Goal: Find specific page/section: Find specific page/section

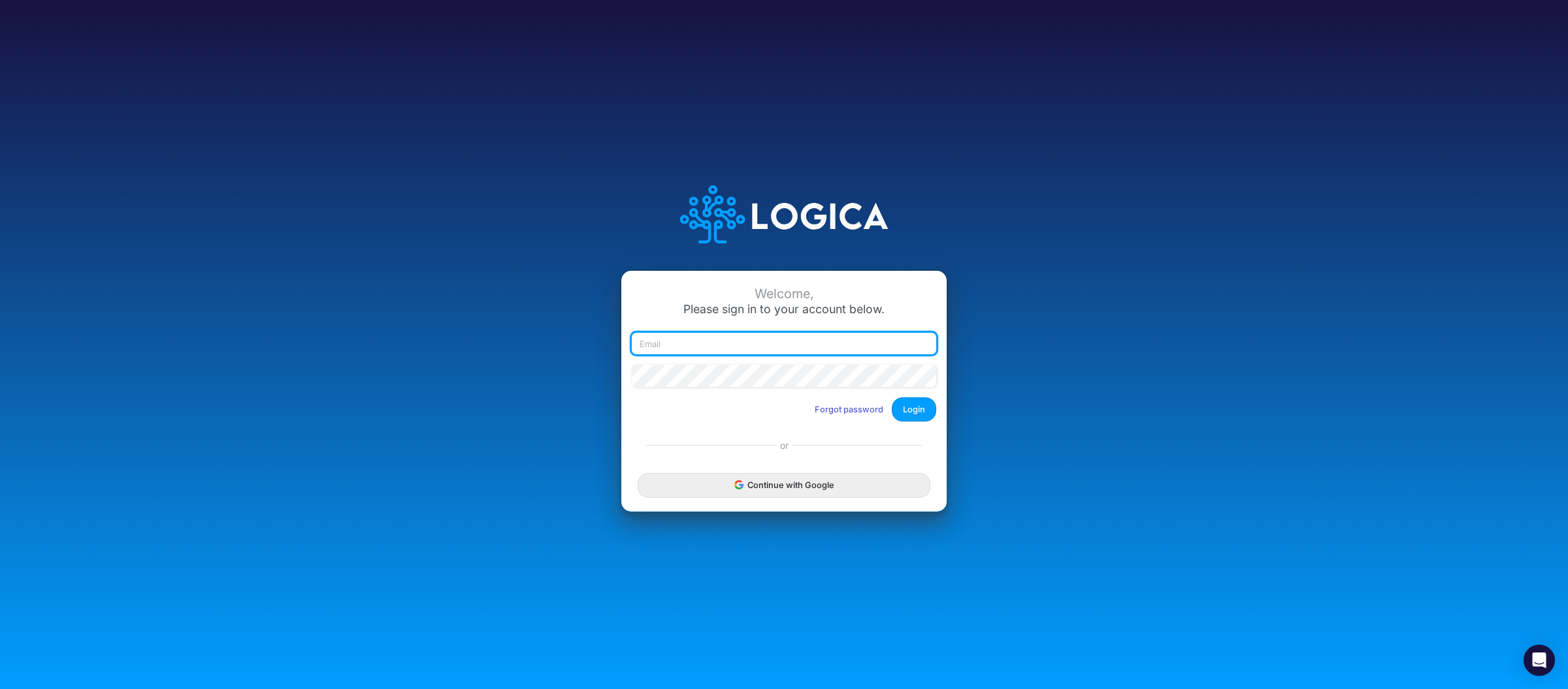
type input "[PERSON_NAME][EMAIL_ADDRESS][DOMAIN_NAME]"
click at [892, 391] on div at bounding box center [784, 380] width 311 height 32
click at [933, 420] on div "Forgot password Login" at bounding box center [871, 409] width 130 height 24
click at [912, 398] on button "Login" at bounding box center [914, 409] width 44 height 24
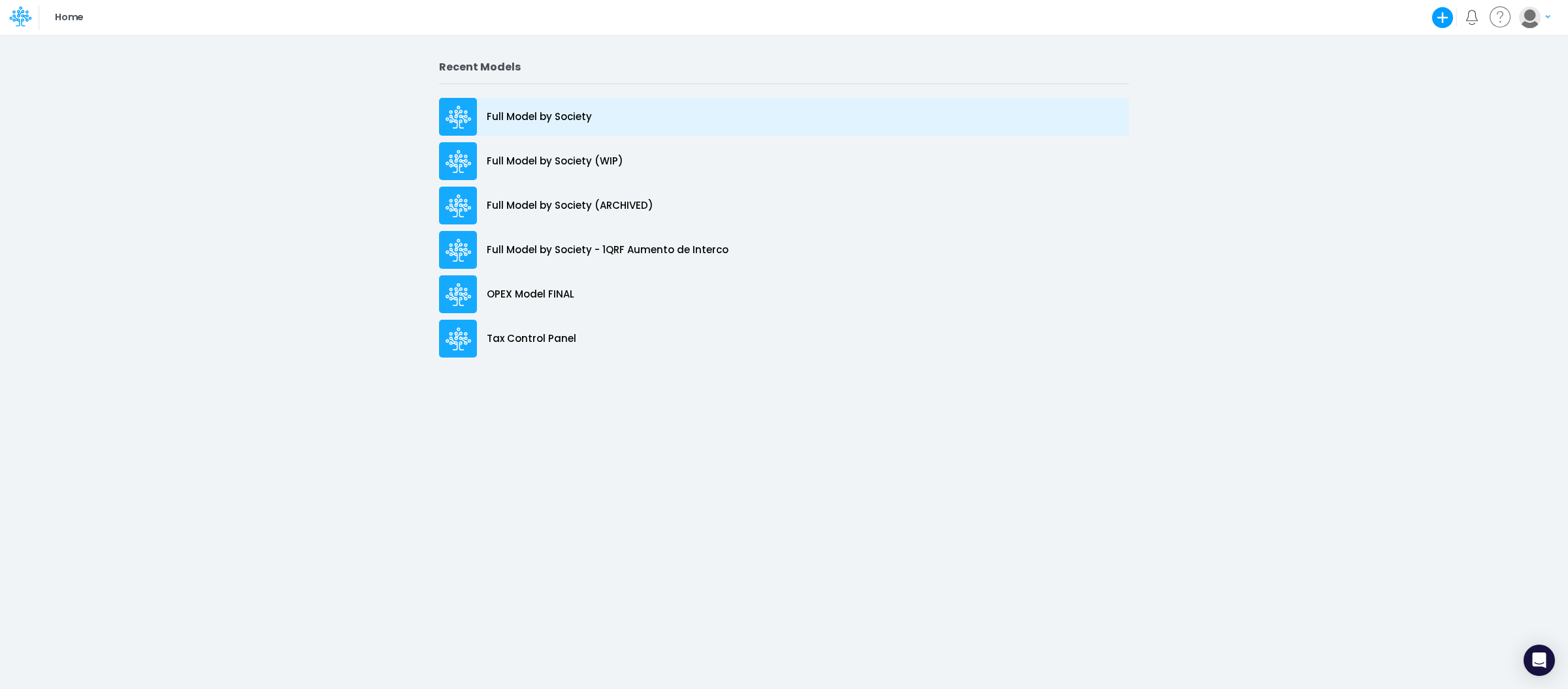
click at [593, 112] on div "Full Model by Society" at bounding box center [783, 117] width 689 height 38
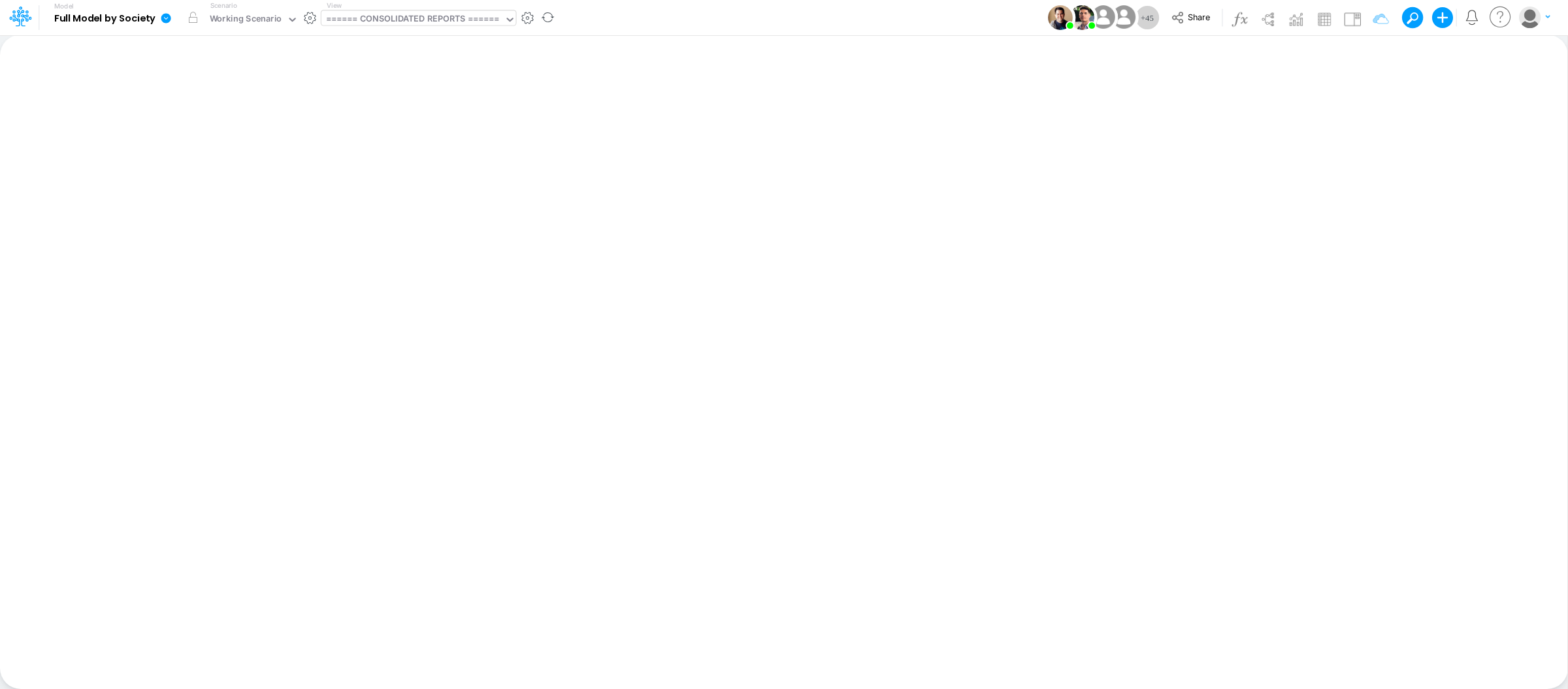
click at [438, 21] on div "====== CONSOLIDATED REPORTS ======" at bounding box center [413, 20] width 173 height 15
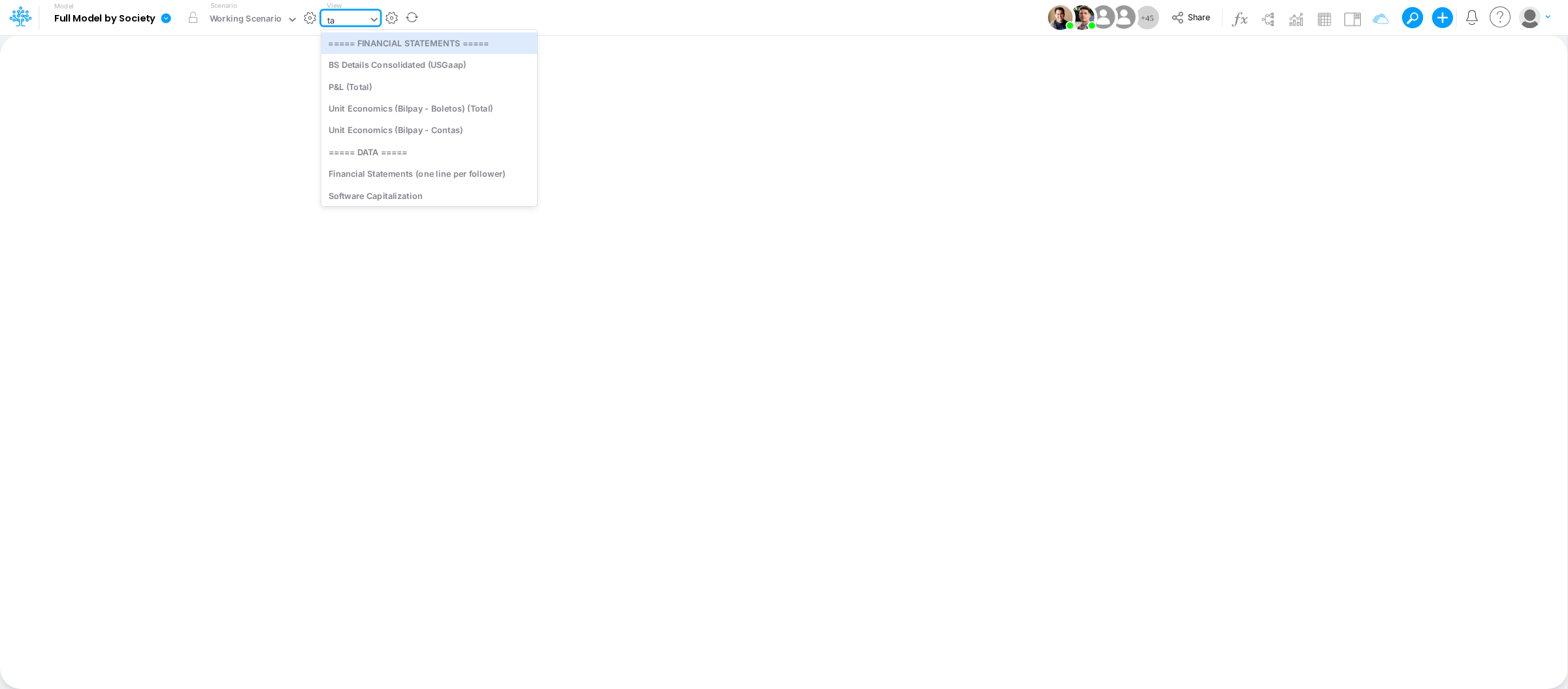
type input "tax"
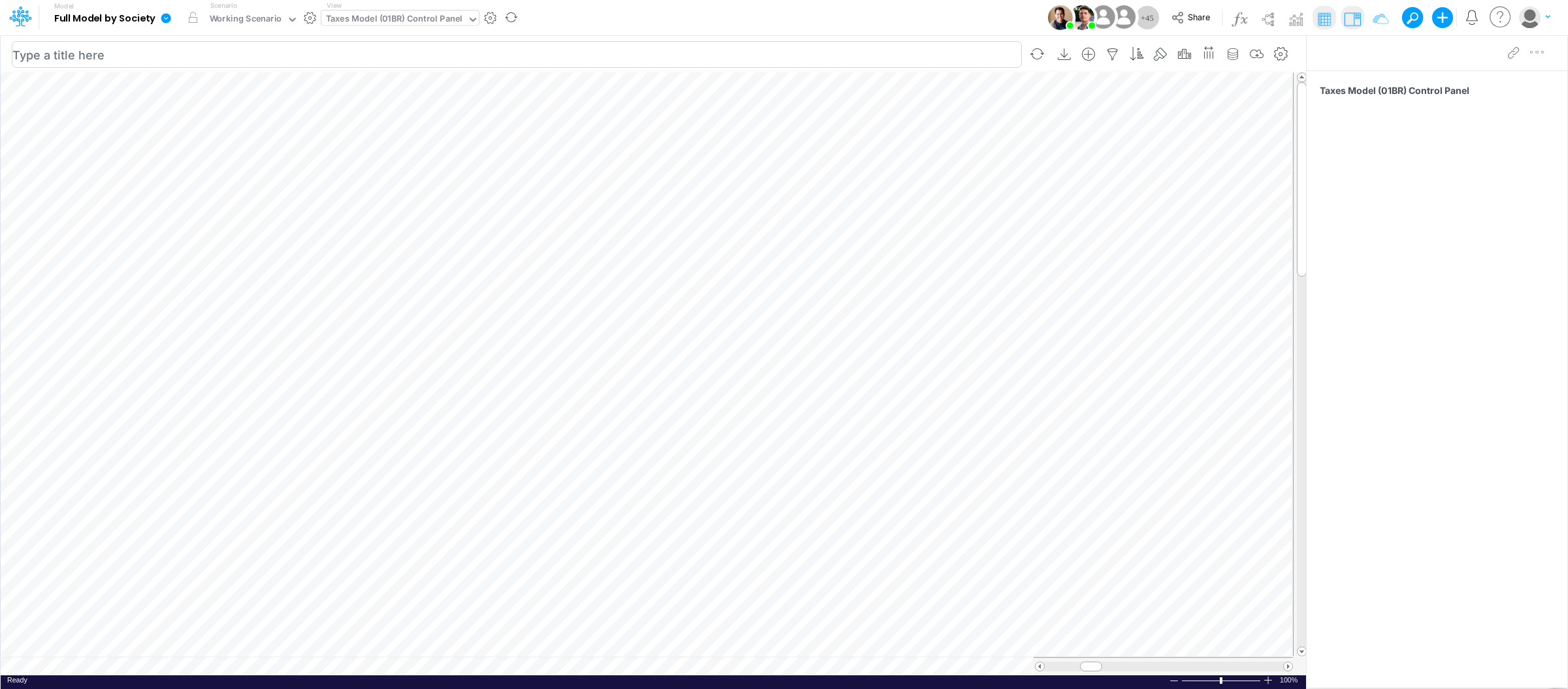
scroll to position [0, 1]
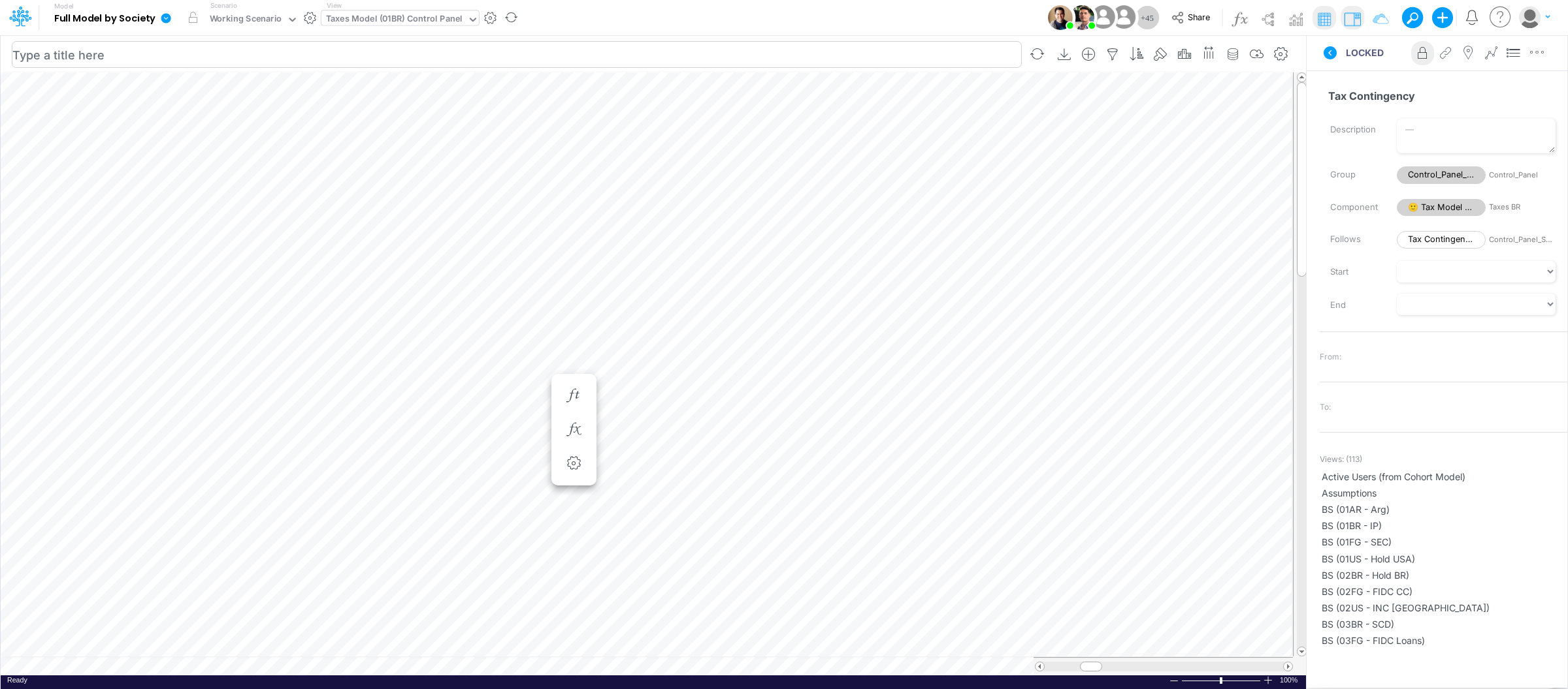
scroll to position [0, 1]
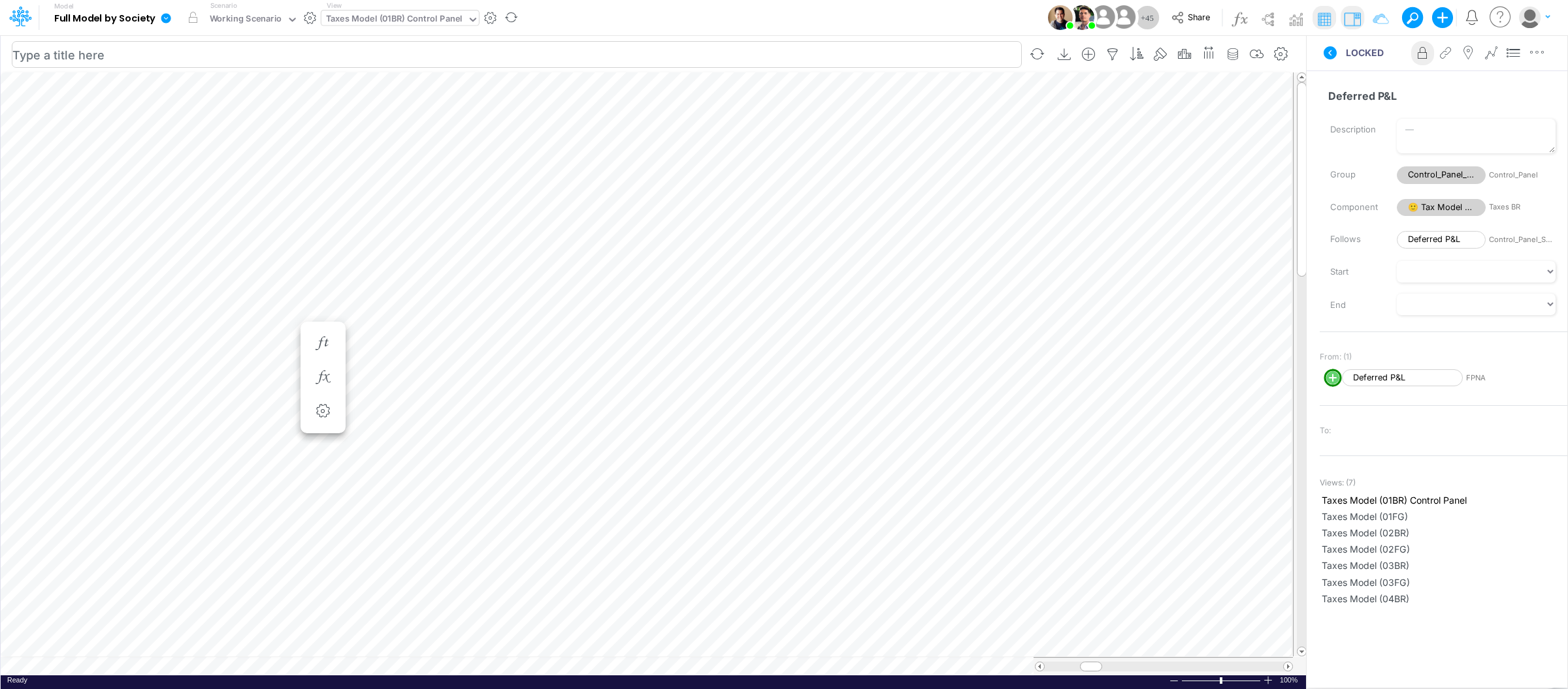
scroll to position [0, 1]
